Goal: Transaction & Acquisition: Purchase product/service

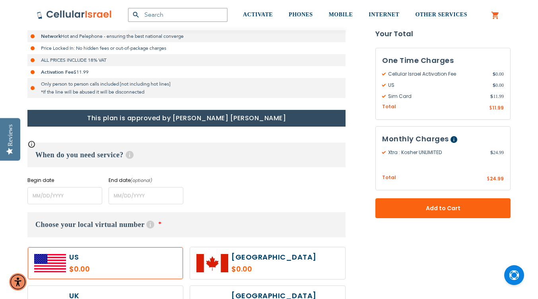
scroll to position [255, 0]
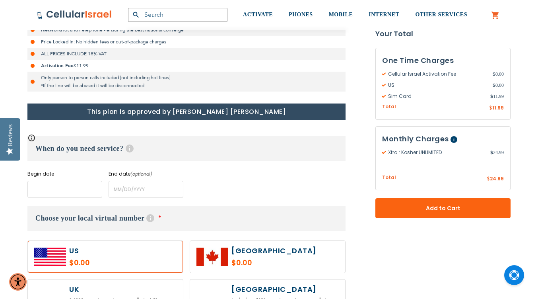
click at [83, 193] on input "name" at bounding box center [64, 189] width 75 height 17
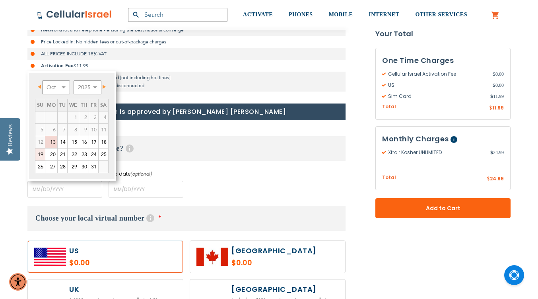
click at [39, 154] on link "19" at bounding box center [40, 154] width 10 height 12
type input "[DATE]"
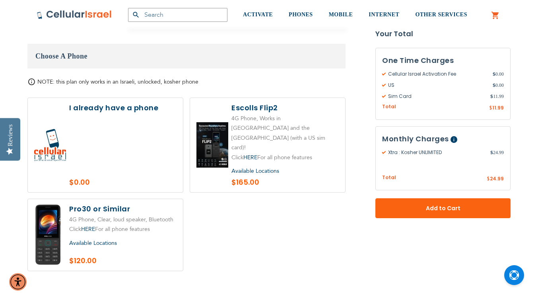
scroll to position [902, 0]
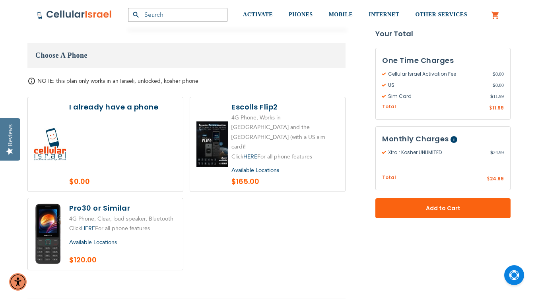
click at [299, 110] on label at bounding box center [267, 144] width 155 height 94
radio input "true"
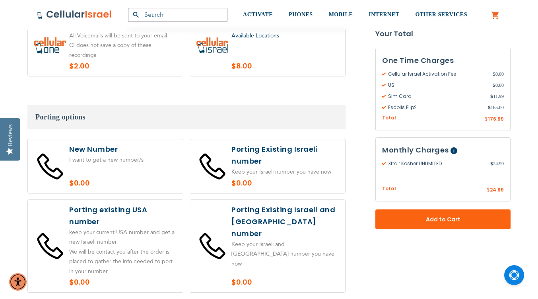
scroll to position [1395, 0]
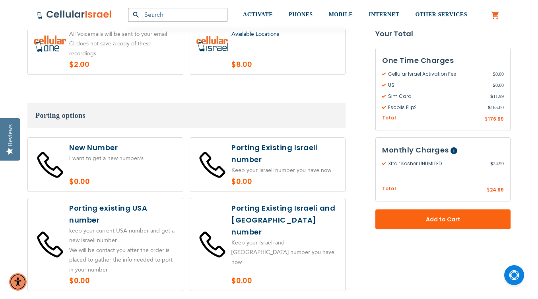
click at [133, 138] on label at bounding box center [105, 165] width 155 height 54
radio input "true"
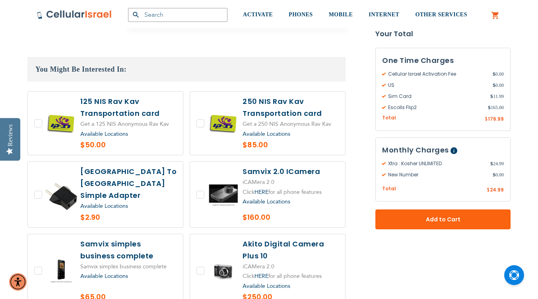
scroll to position [1657, 0]
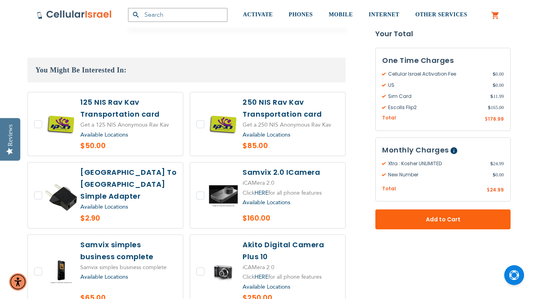
click at [416, 216] on span "Add to Cart" at bounding box center [443, 219] width 83 height 8
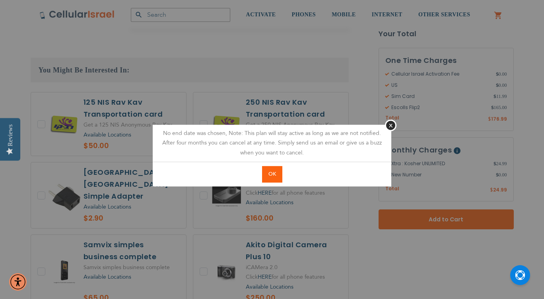
click at [268, 172] on button "OK" at bounding box center [272, 174] width 20 height 16
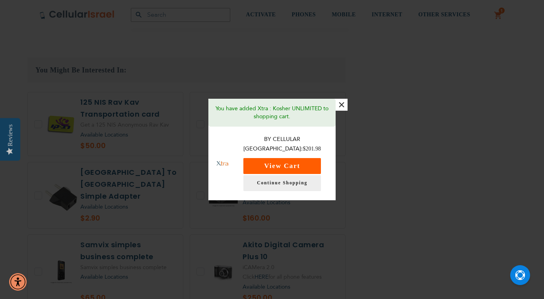
click at [291, 163] on button "View Cart" at bounding box center [282, 166] width 78 height 16
